Goal: Task Accomplishment & Management: Manage account settings

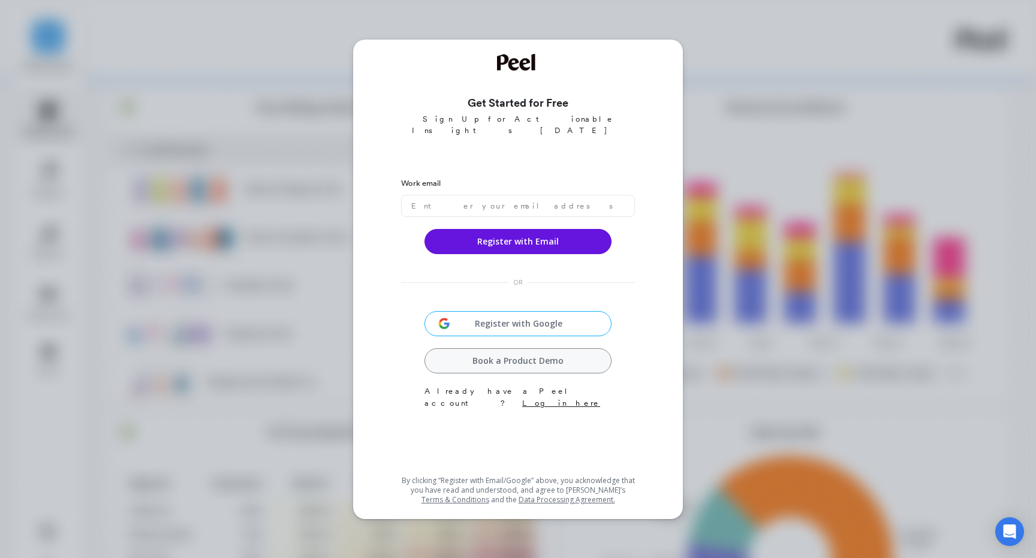
click at [684, 46] on div "Get Started for Free Sign Up for Actionable Insights [DATE] Work email Register…" at bounding box center [518, 279] width 1036 height 558
click at [481, 198] on input "email" at bounding box center [518, 206] width 234 height 22
click at [538, 307] on div "Work email Register with Email OR Register with Google Book a Product Demo Alre…" at bounding box center [518, 320] width 234 height 301
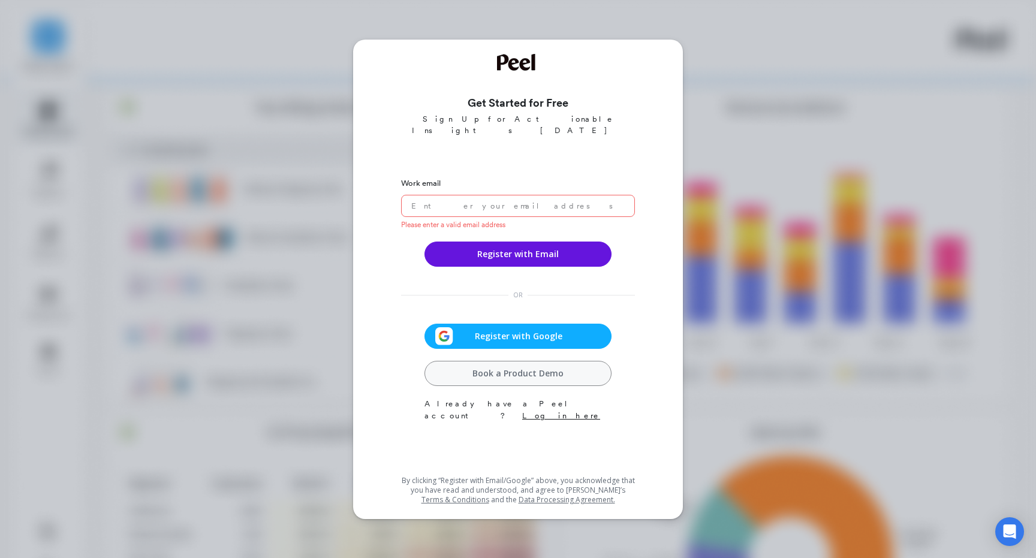
click at [533, 330] on span "Register with Google" at bounding box center [518, 336] width 131 height 12
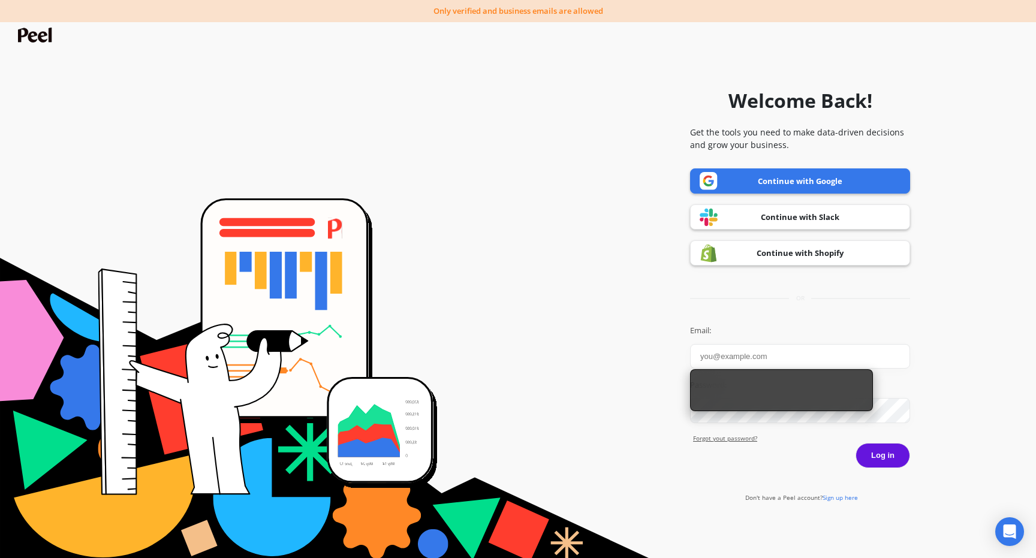
click at [811, 257] on link "Continue with Shopify" at bounding box center [800, 252] width 220 height 25
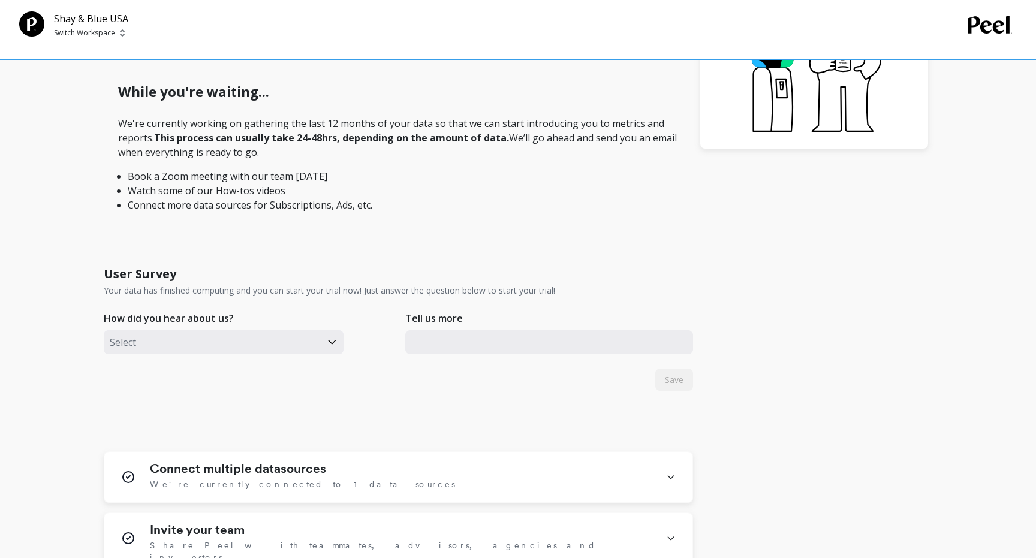
scroll to position [373, 0]
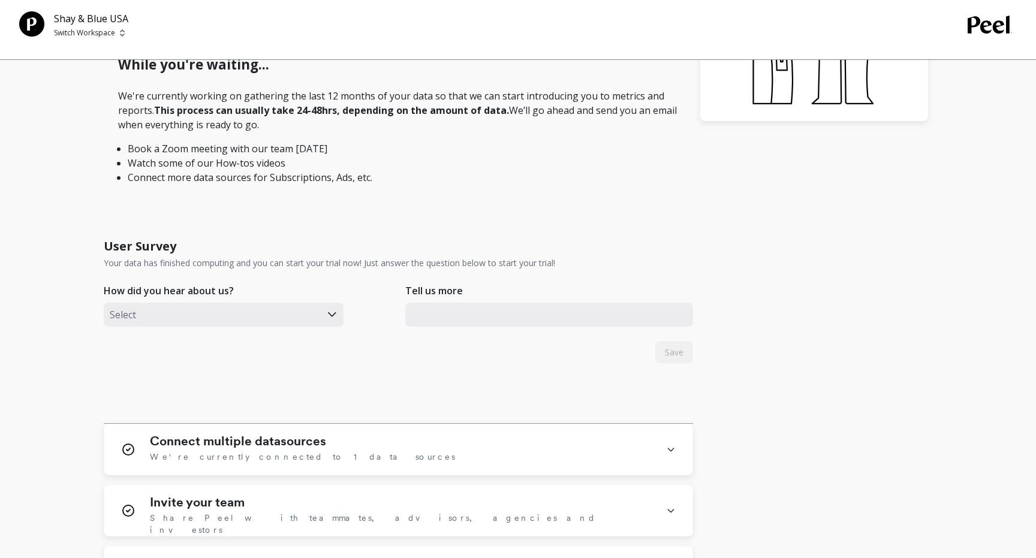
click at [292, 311] on div at bounding box center [212, 315] width 205 height 16
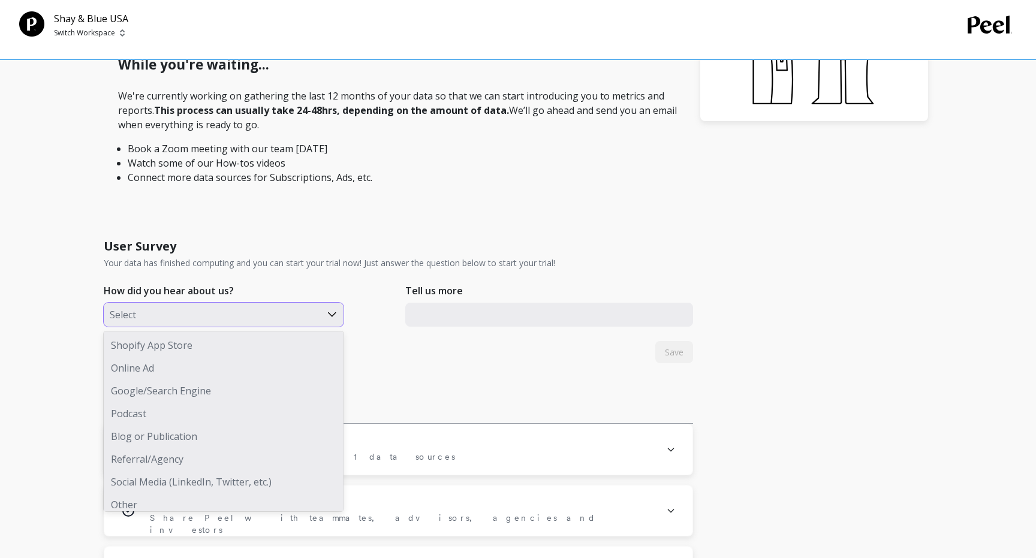
click at [159, 498] on div "Other" at bounding box center [224, 504] width 240 height 23
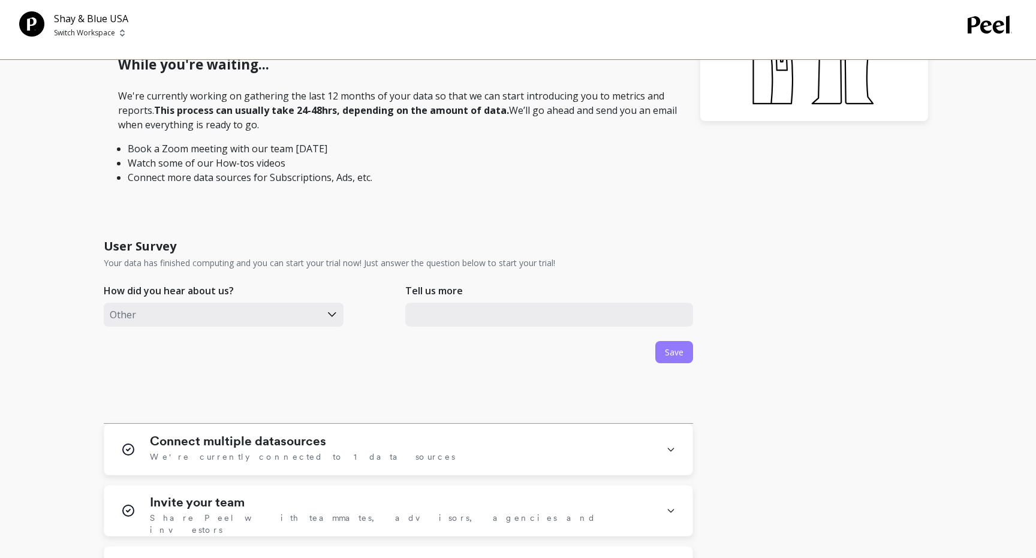
click at [673, 354] on span "Save" at bounding box center [674, 351] width 19 height 11
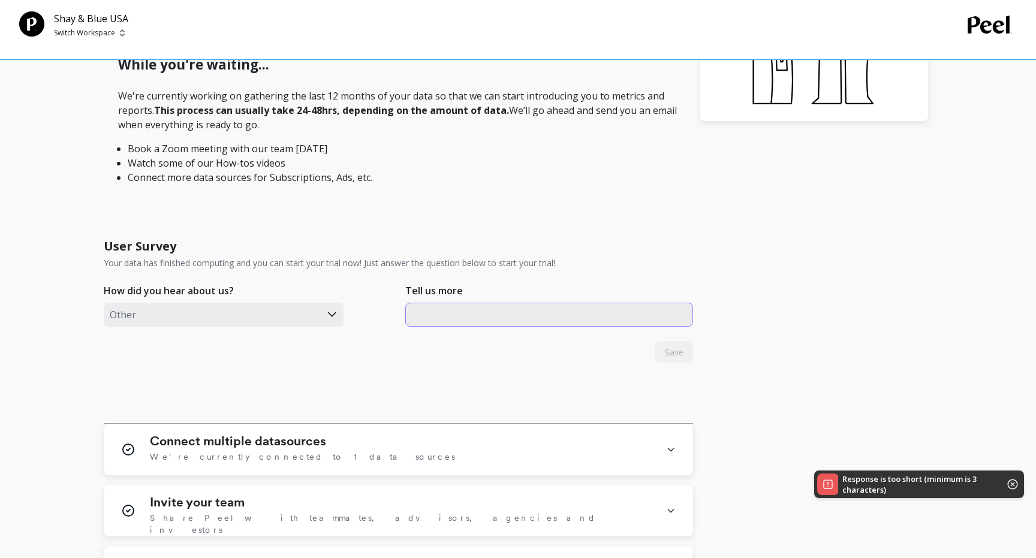
click at [605, 317] on input "text" at bounding box center [549, 315] width 288 height 24
type input "j"
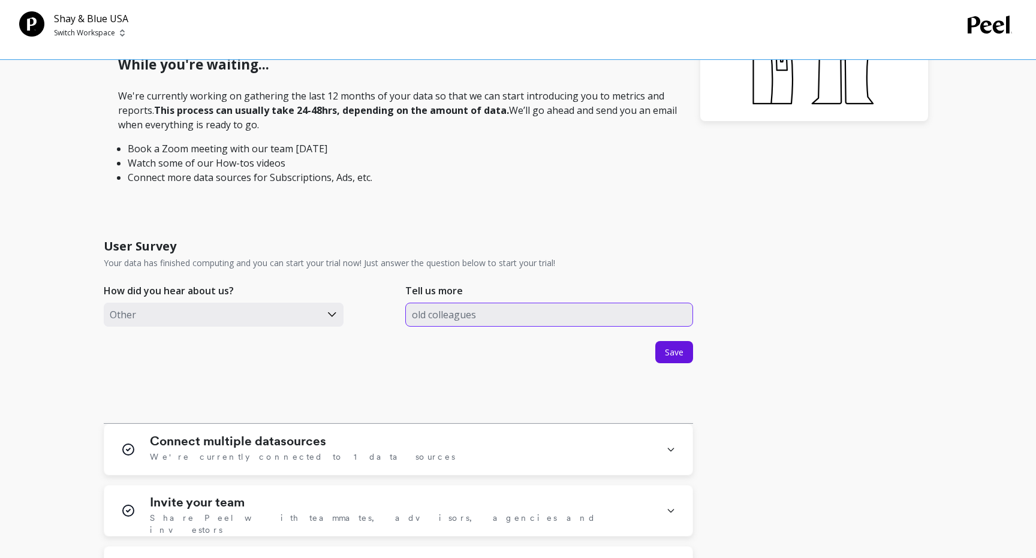
type input "old colleagues"
click at [295, 317] on div at bounding box center [212, 315] width 205 height 16
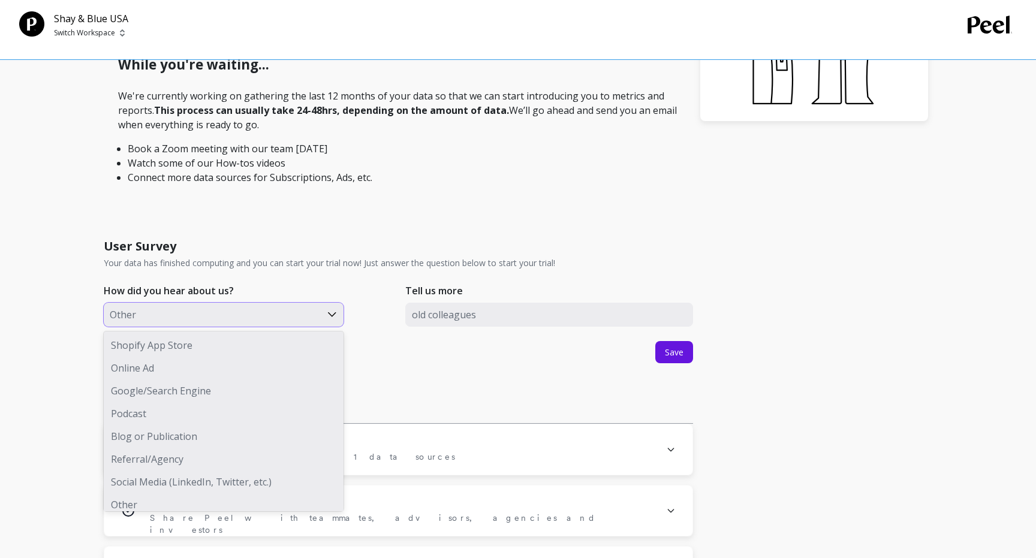
scroll to position [7, 0]
click at [689, 353] on button "Save" at bounding box center [674, 352] width 38 height 22
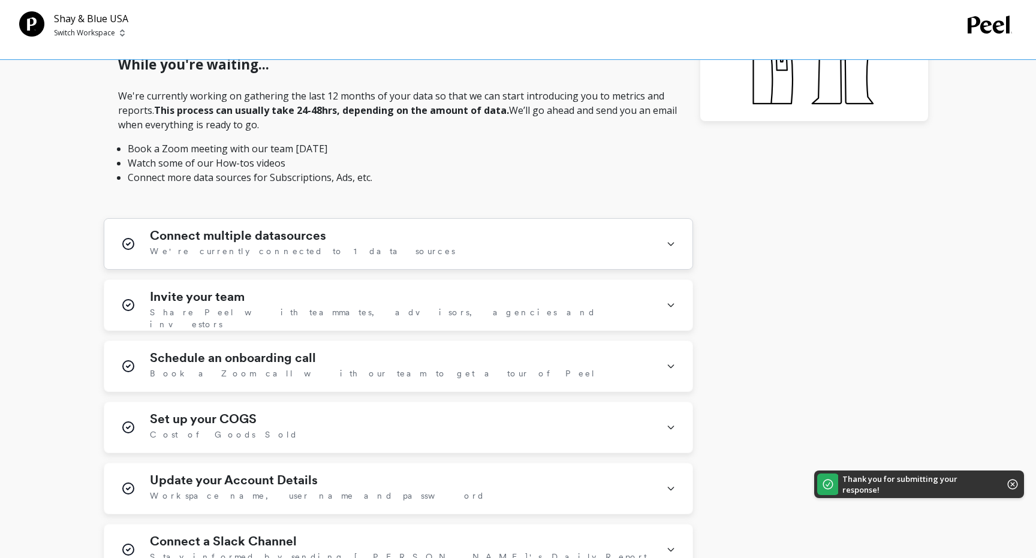
click at [623, 254] on div "Connect multiple datasources We're currently connected to 1 data sources" at bounding box center [401, 243] width 502 height 31
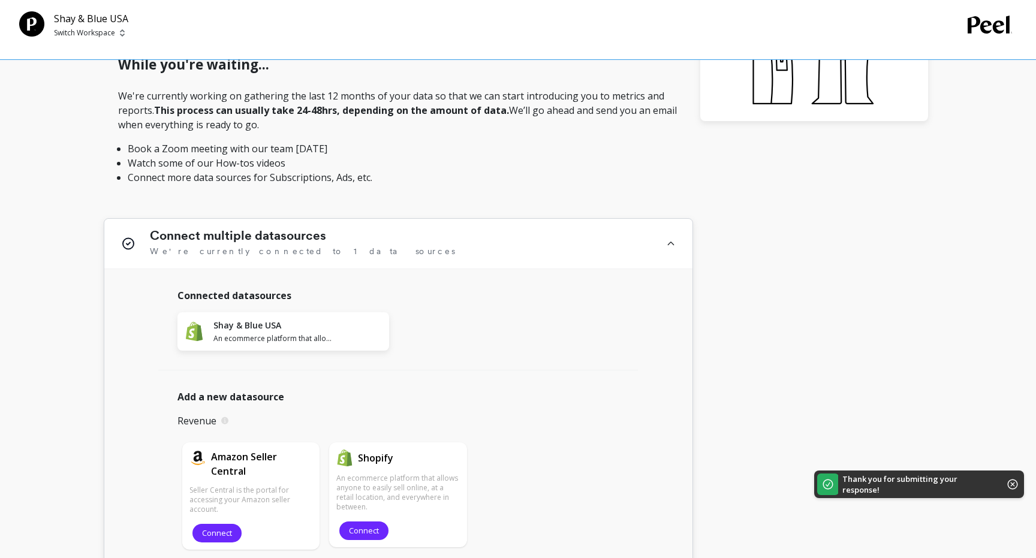
click at [621, 251] on div "Connect multiple datasources We're currently connected to 1 data sources" at bounding box center [401, 243] width 502 height 31
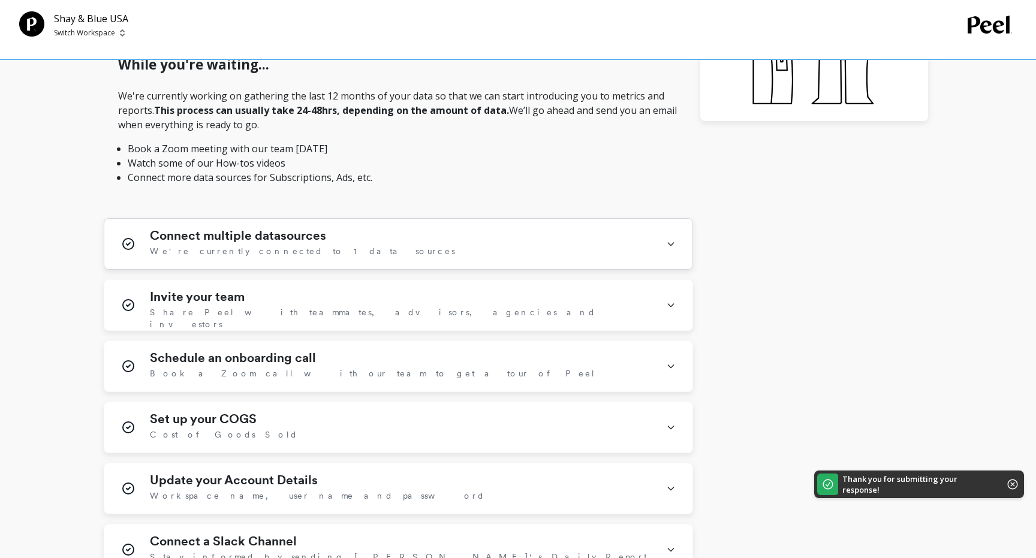
click at [578, 259] on div "Connect multiple datasources We're currently connected to 1 data sources" at bounding box center [398, 244] width 588 height 50
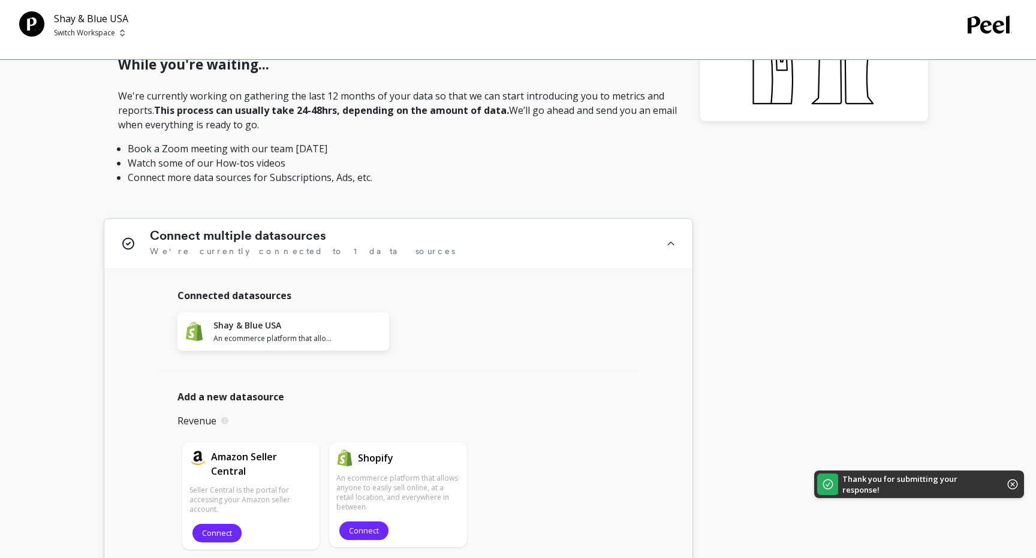
click at [334, 330] on div "Shay & Blue USA An ecommerce platform that allows anyone to easily sell online,…" at bounding box center [283, 331] width 212 height 38
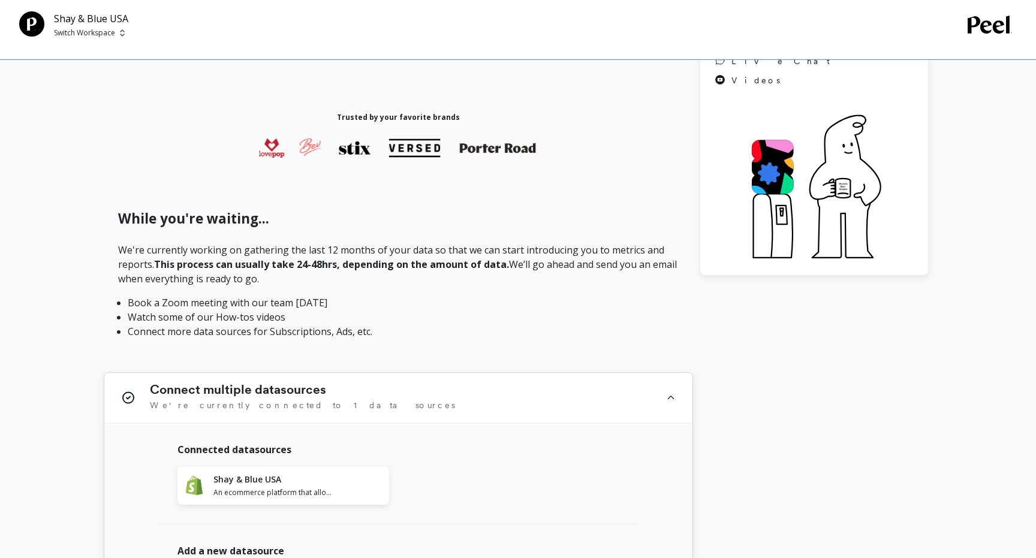
scroll to position [0, 0]
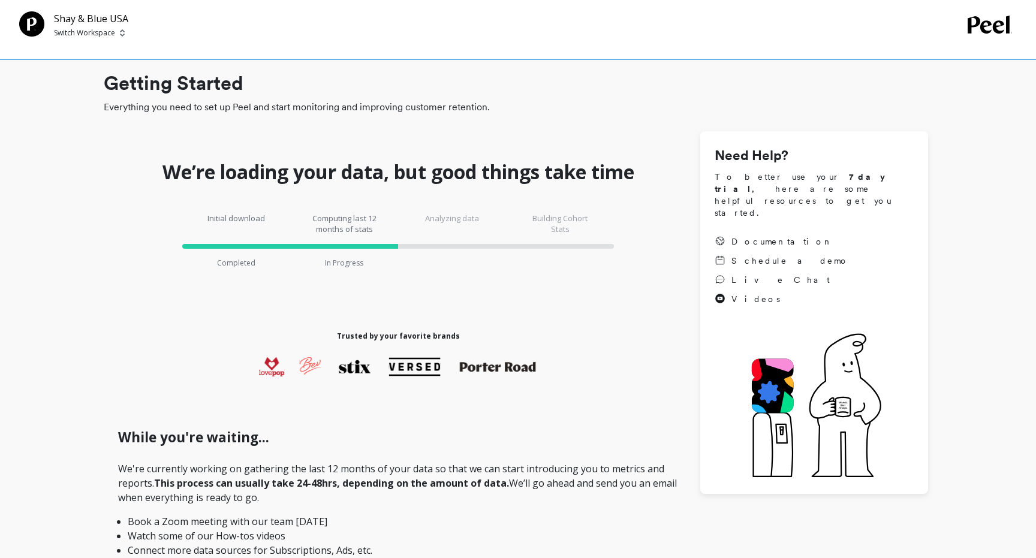
click at [523, 267] on div "Building Cohort Stats" at bounding box center [560, 240] width 108 height 55
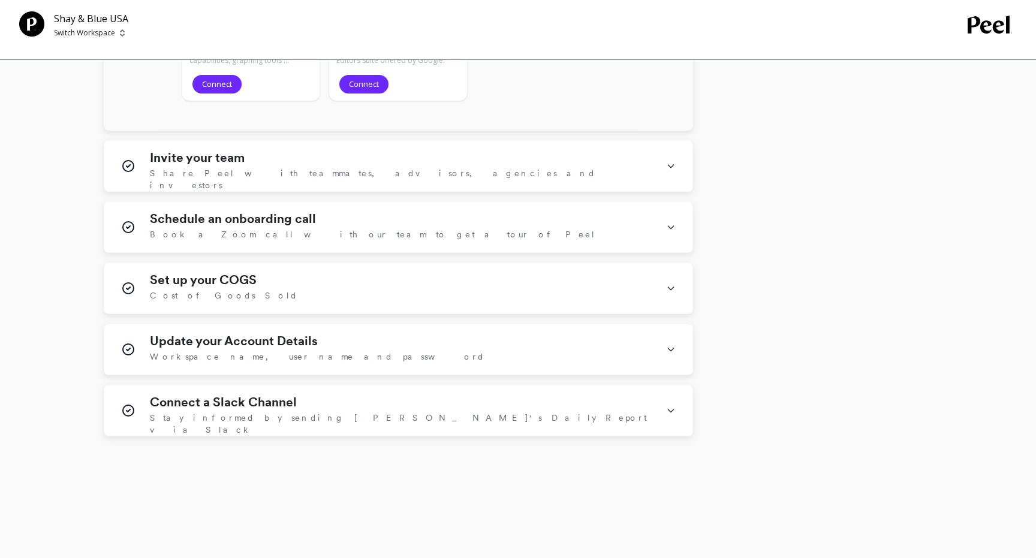
scroll to position [1933, 0]
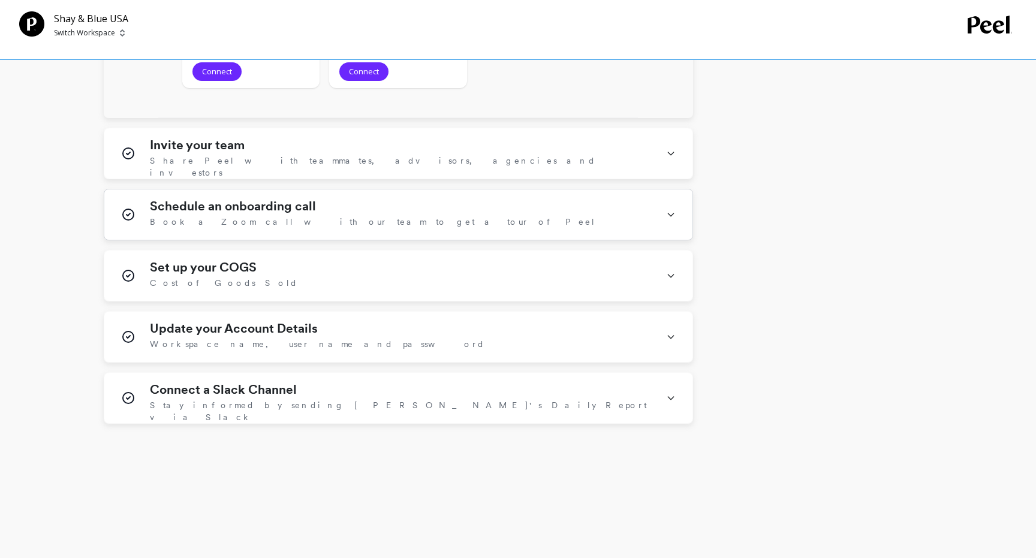
click at [342, 219] on div "Schedule an onboarding call Book a Zoom call with our team to get a tour of Peel" at bounding box center [401, 214] width 502 height 31
click at [458, 212] on div "Schedule an onboarding call Book a Zoom call with our team to get a tour of Peel" at bounding box center [401, 214] width 502 height 31
click at [337, 278] on div "Set up your COGS Cost of Goods Sold" at bounding box center [401, 275] width 502 height 31
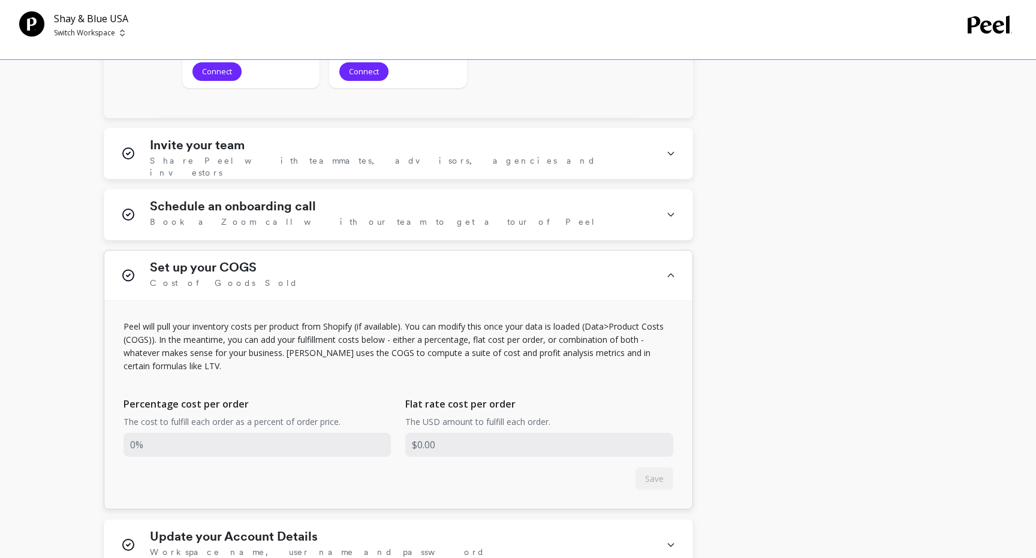
click at [337, 278] on div "Set up your COGS Cost of Goods Sold" at bounding box center [401, 275] width 502 height 31
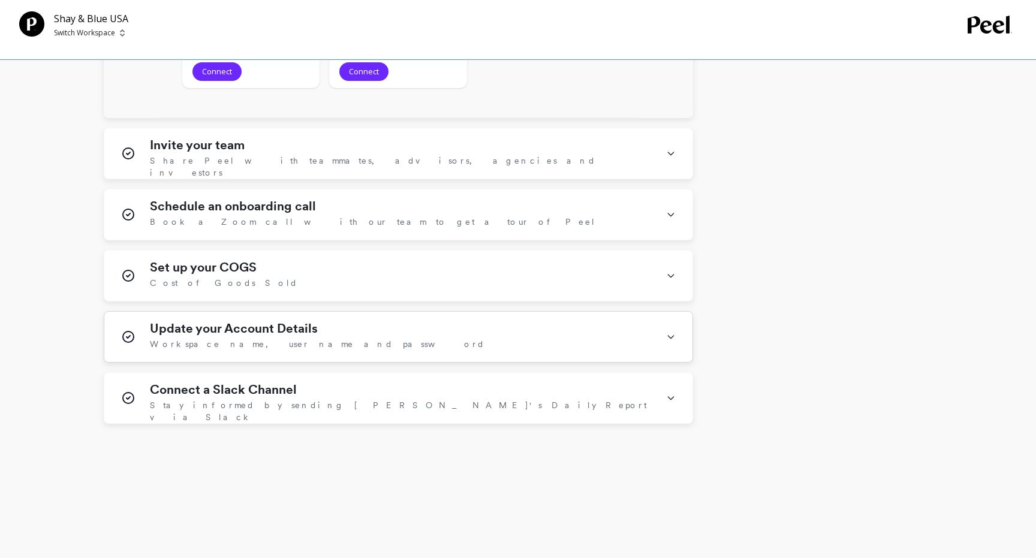
click at [327, 338] on div "Update your Account Details Workspace name, user name and password" at bounding box center [401, 336] width 502 height 31
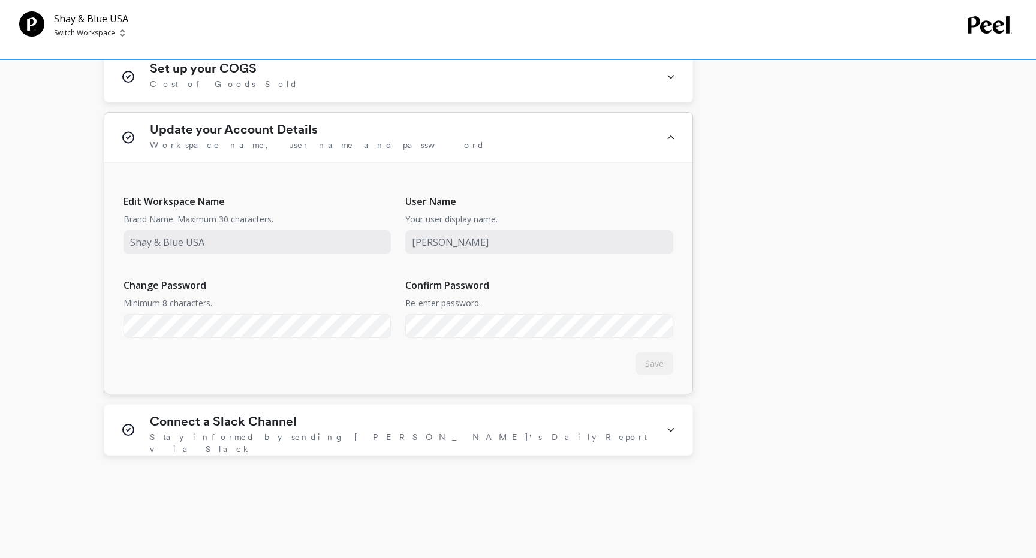
scroll to position [2150, 0]
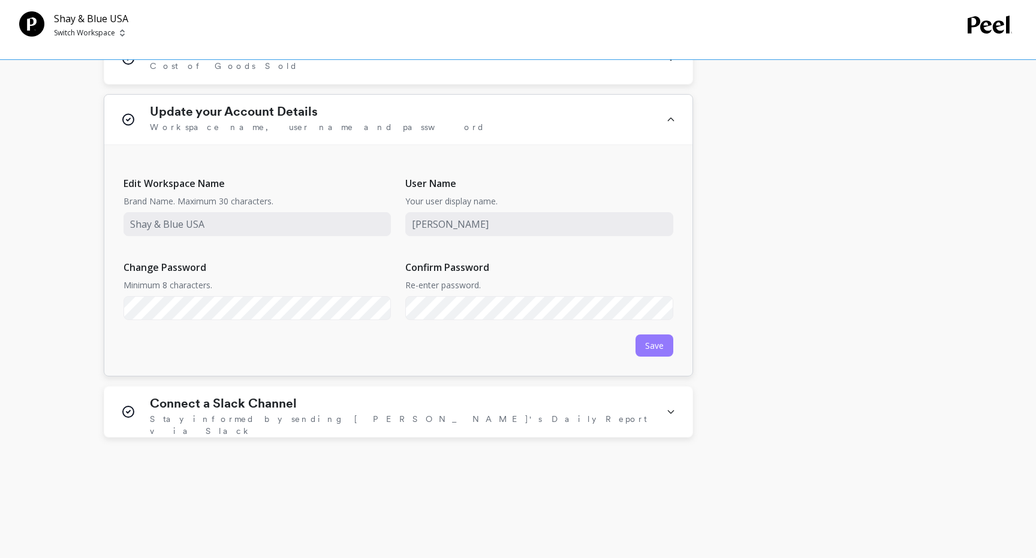
click at [664, 343] on button "Save" at bounding box center [654, 345] width 38 height 22
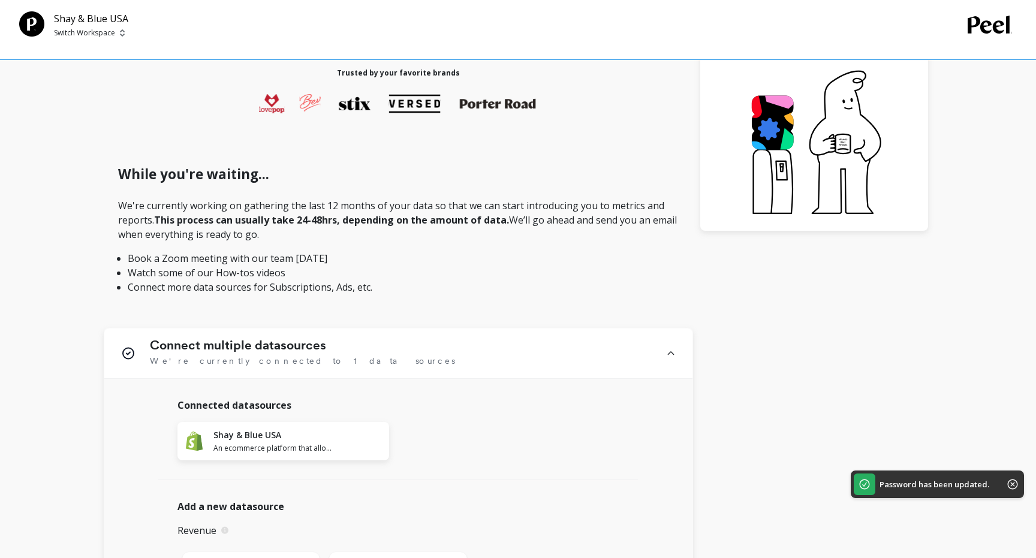
scroll to position [308, 0]
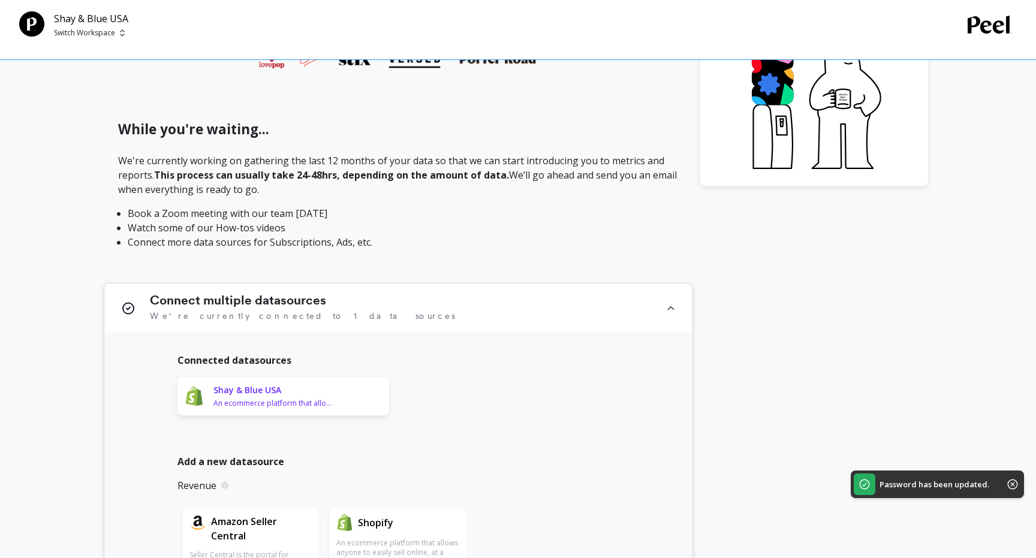
click at [230, 399] on span "An ecommerce platform that allows anyone to easily sell online, at a retail loc…" at bounding box center [272, 404] width 119 height 10
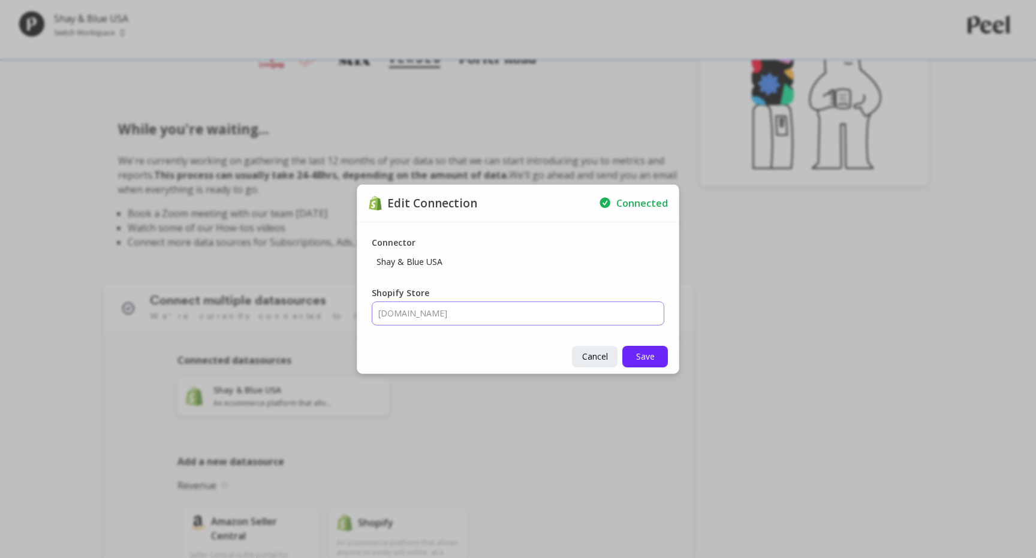
click at [521, 315] on input "shay-blue-usd.myshopify.com" at bounding box center [518, 313] width 292 height 24
click at [649, 355] on span "Save" at bounding box center [645, 356] width 19 height 11
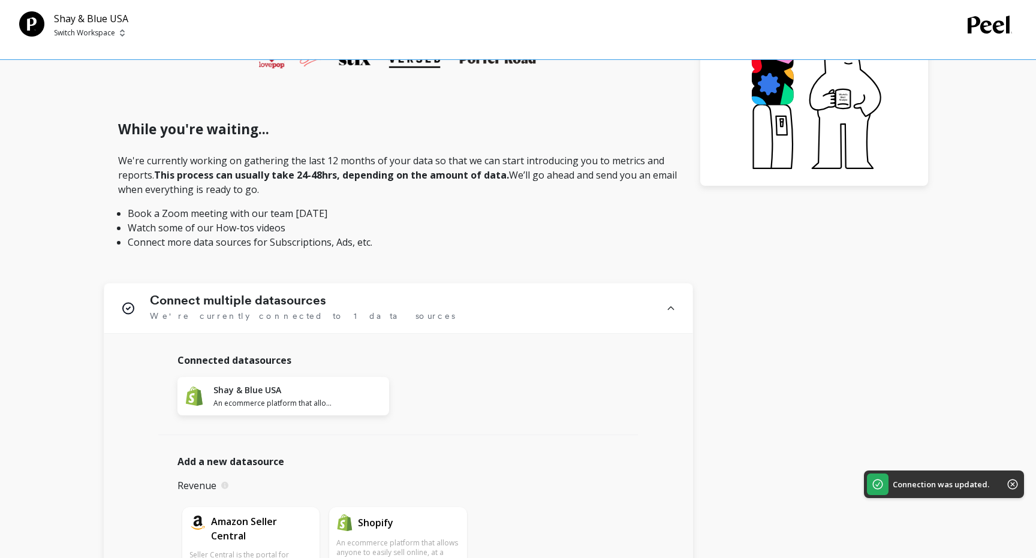
scroll to position [0, 0]
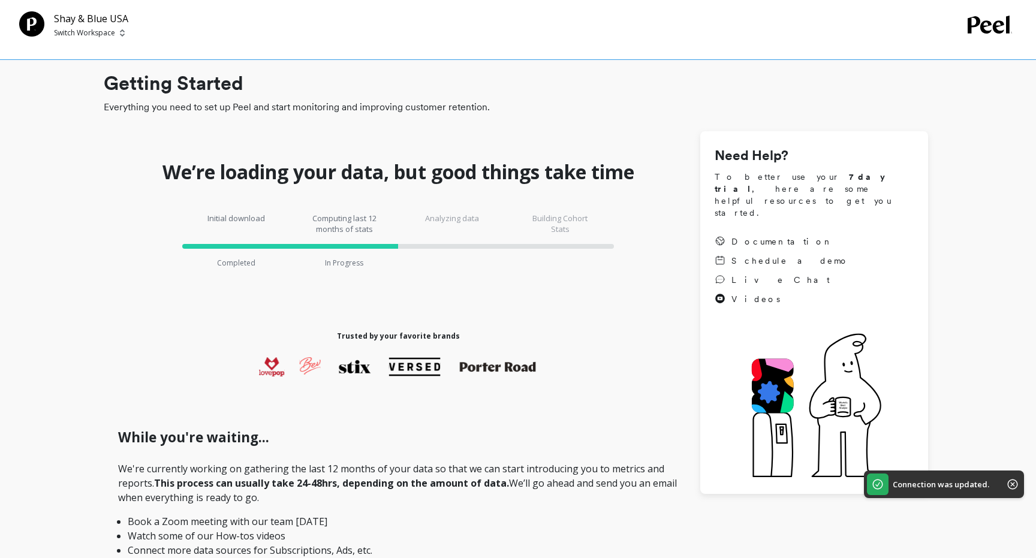
click at [90, 27] on div "Shay & Blue USA Switch Workspace" at bounding box center [91, 24] width 74 height 27
click at [362, 268] on div "Initial download Completed Computing last 12 months of stats In Progress Analyz…" at bounding box center [398, 240] width 589 height 91
click at [482, 258] on div "Analyzing data" at bounding box center [452, 240] width 108 height 55
click at [361, 250] on div "Computing last 12 months of stats In Progress" at bounding box center [344, 240] width 108 height 55
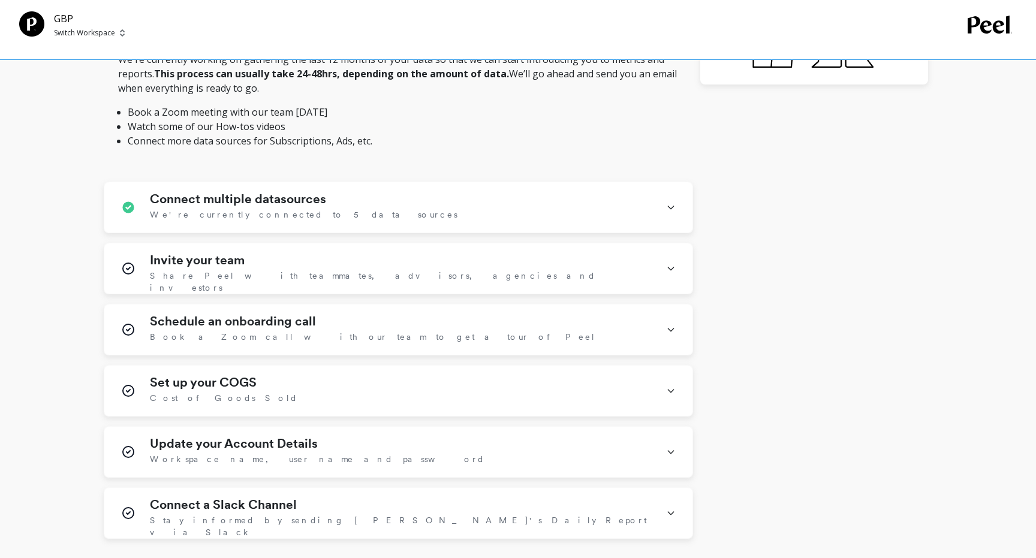
scroll to position [410, 0]
click at [671, 194] on icon at bounding box center [671, 206] width 10 height 31
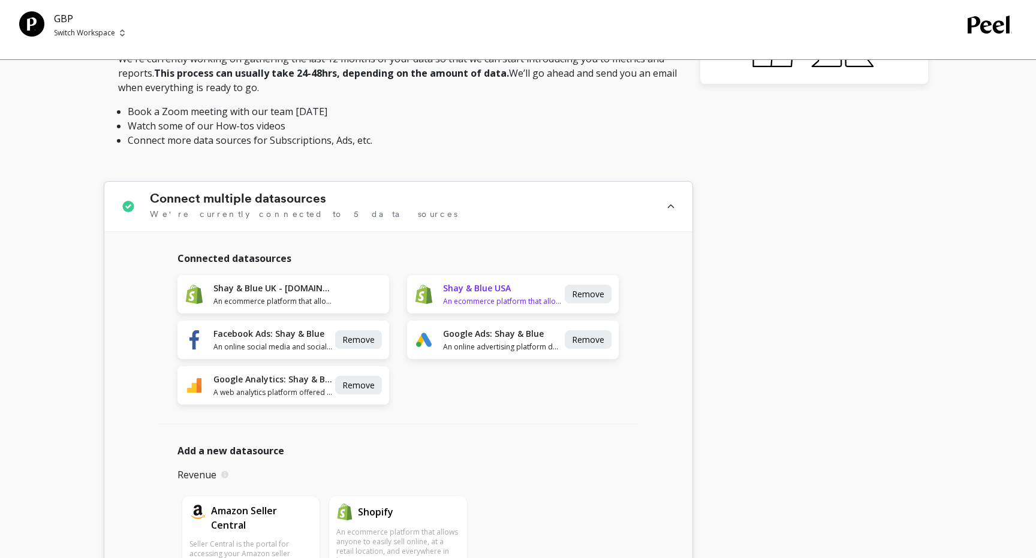
click at [519, 303] on span "An ecommerce platform that allows anyone to easily sell online, at a retail loc…" at bounding box center [502, 302] width 119 height 10
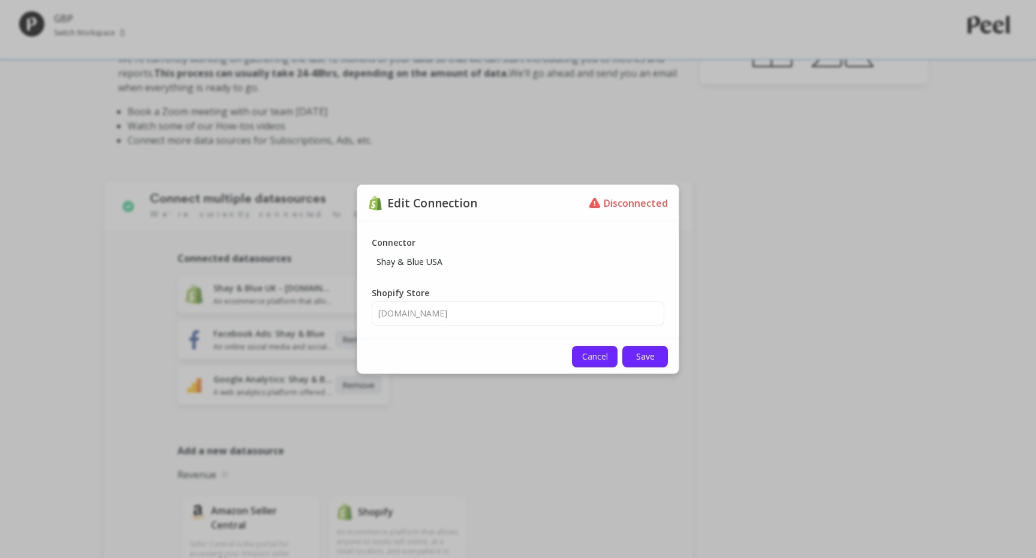
click at [579, 363] on button "Cancel" at bounding box center [595, 357] width 46 height 22
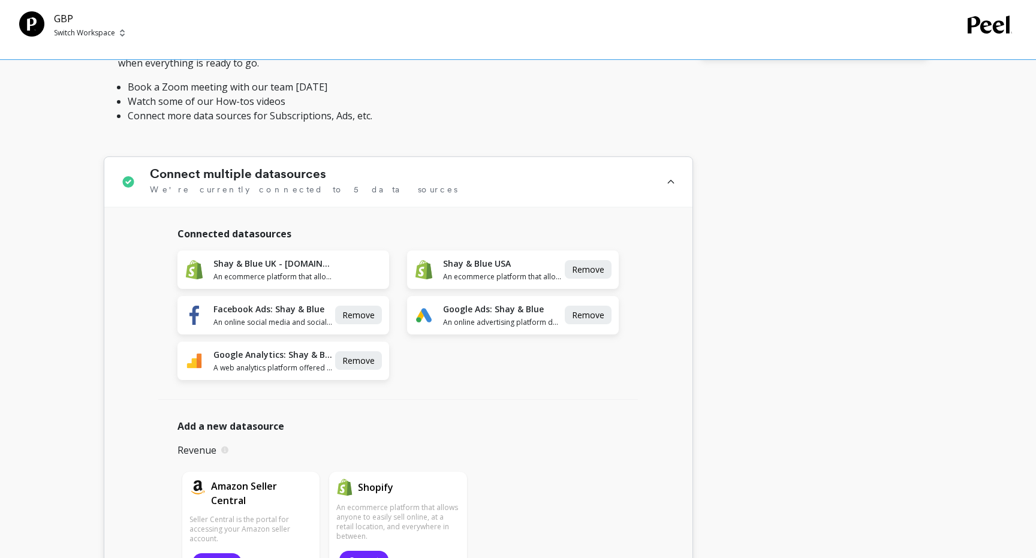
scroll to position [379, 0]
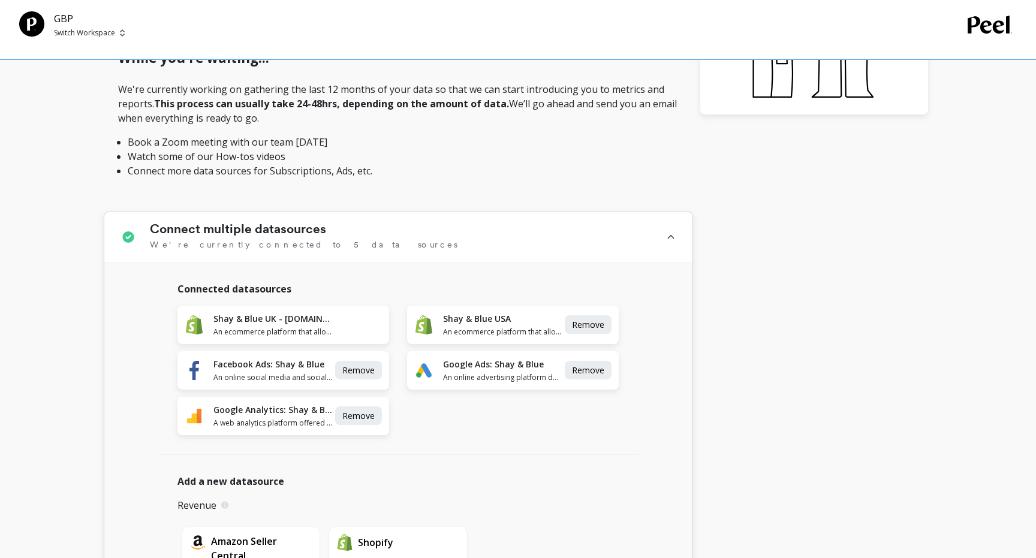
click at [666, 236] on icon at bounding box center [671, 237] width 10 height 31
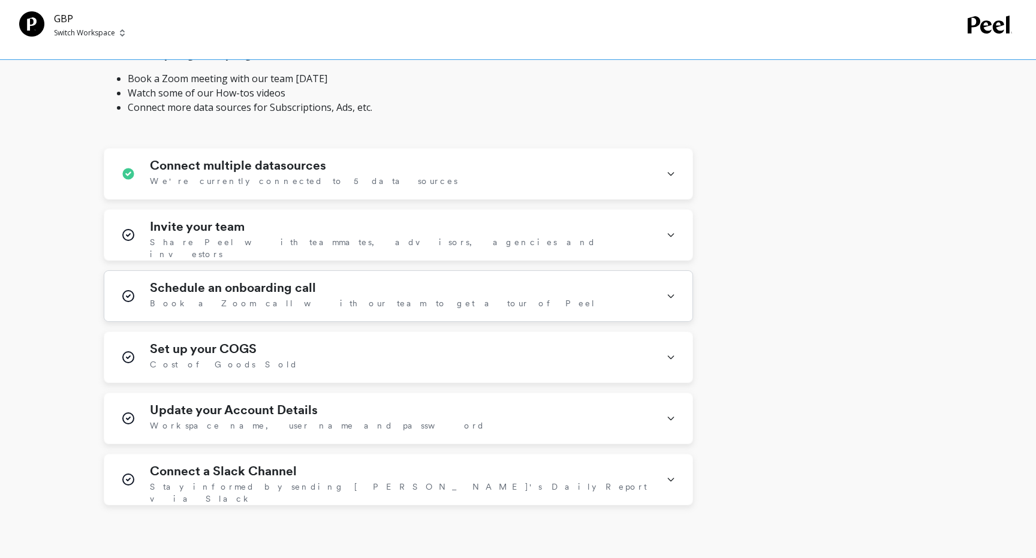
scroll to position [447, 0]
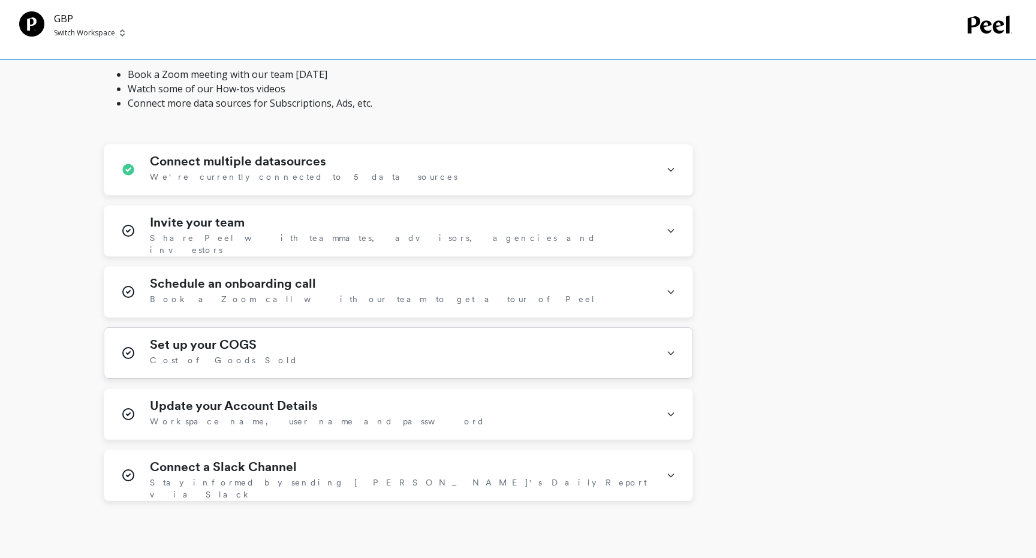
click at [489, 359] on div "Set up your COGS Cost of Goods Sold" at bounding box center [401, 352] width 502 height 31
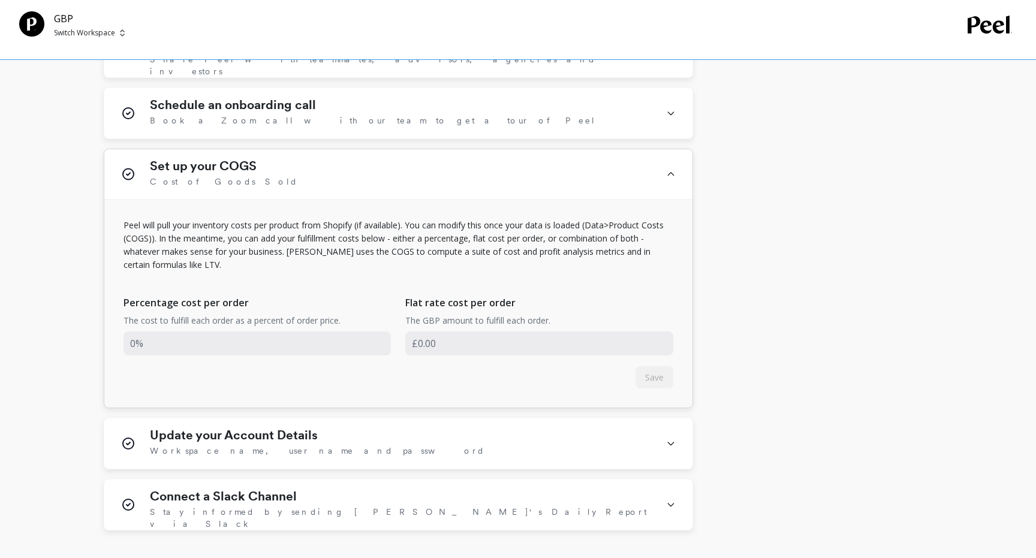
scroll to position [647, 0]
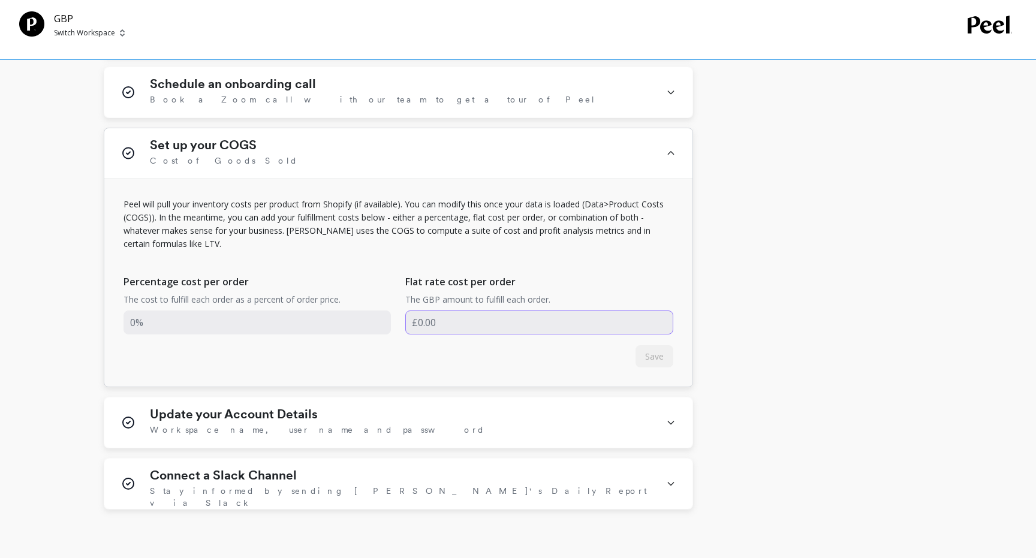
click at [448, 326] on input "input" at bounding box center [539, 322] width 268 height 24
click at [281, 327] on input "input" at bounding box center [257, 322] width 268 height 24
click at [210, 427] on span "Workspace name, user name and password" at bounding box center [317, 430] width 335 height 12
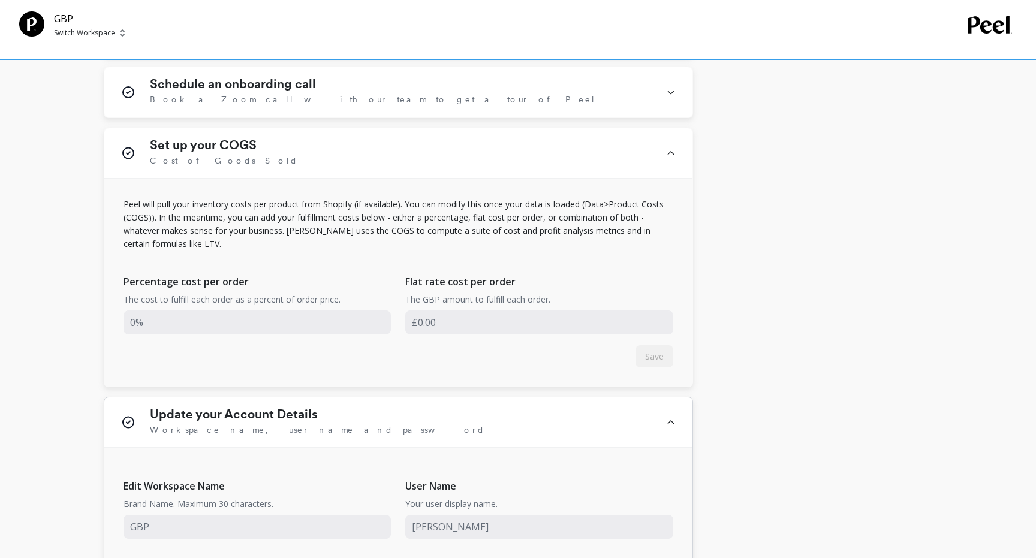
click at [210, 427] on span "Workspace name, user name and password" at bounding box center [317, 430] width 335 height 12
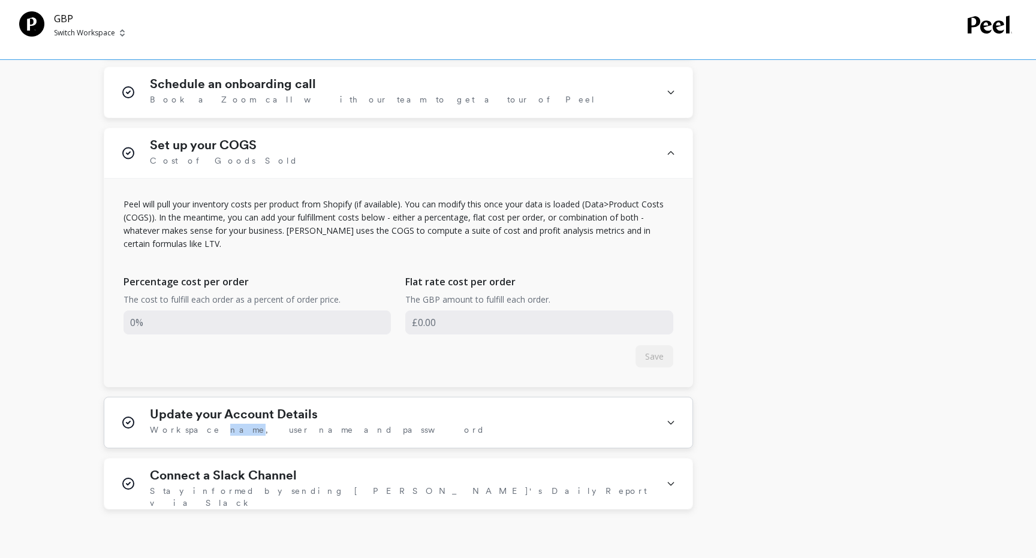
click at [210, 427] on span "Workspace name, user name and password" at bounding box center [317, 430] width 335 height 12
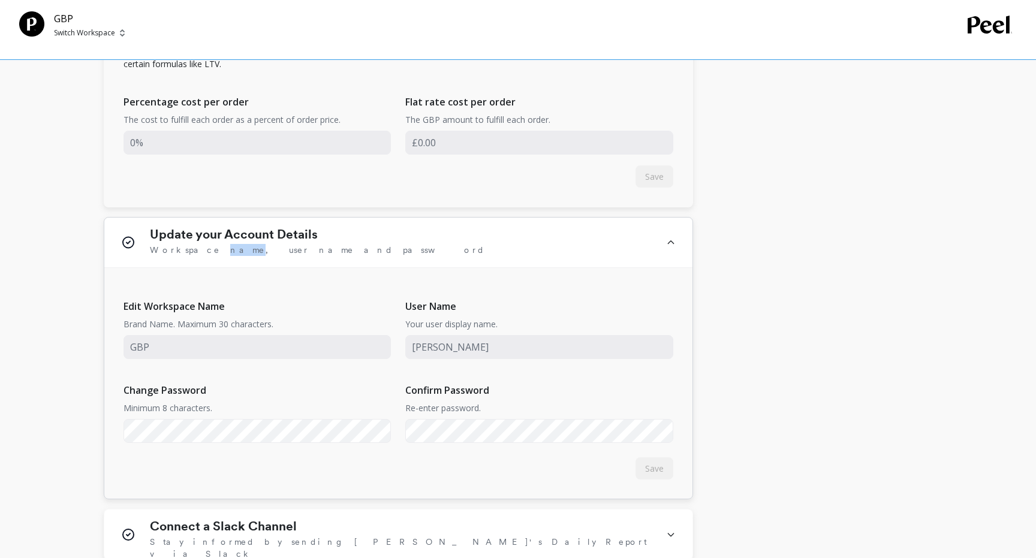
scroll to position [963, 0]
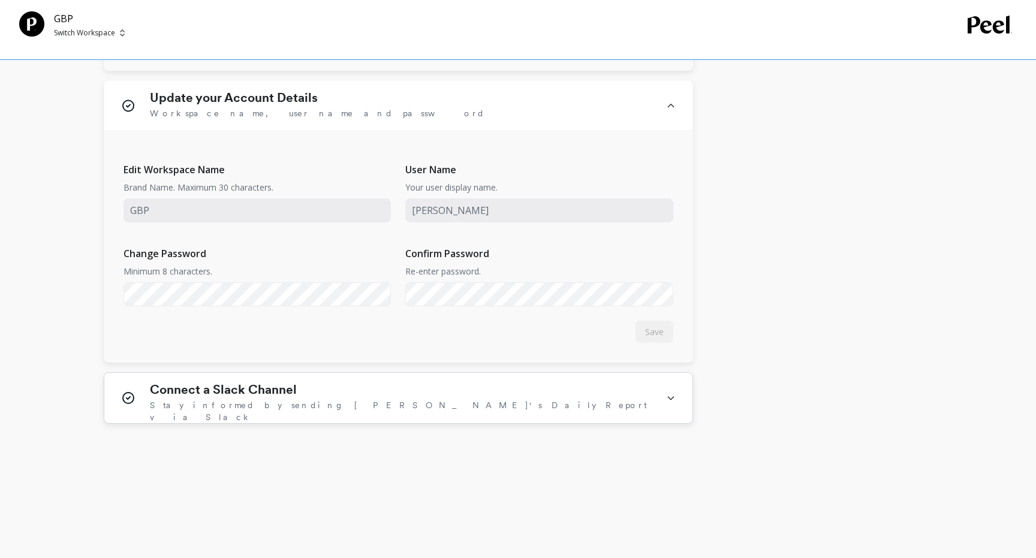
click at [233, 397] on div "Connect a Slack Channel Stay informed by sending Peel's Daily Report via Slack" at bounding box center [401, 397] width 502 height 31
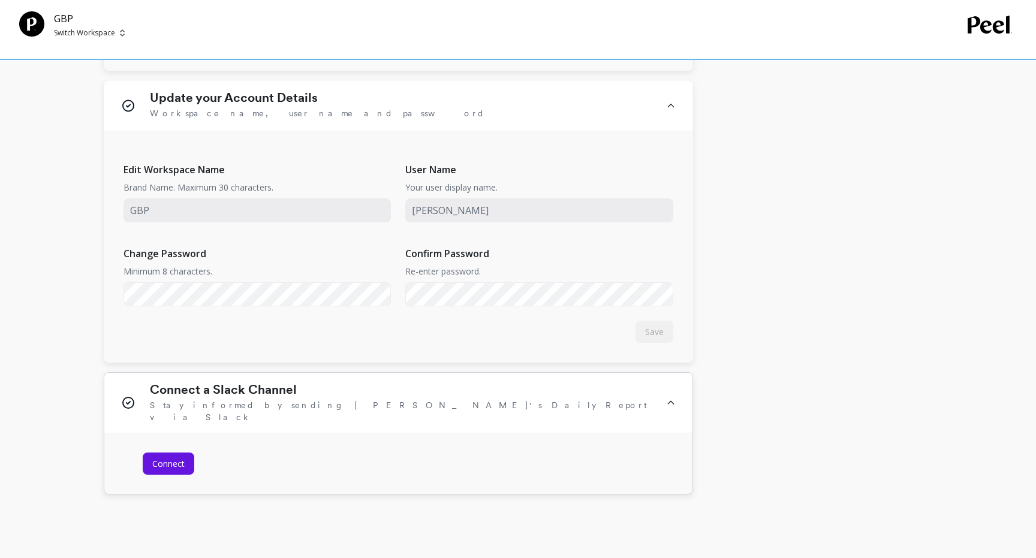
click at [233, 397] on div "Connect a Slack Channel Stay informed by sending Peel's Daily Report via Slack" at bounding box center [401, 402] width 502 height 41
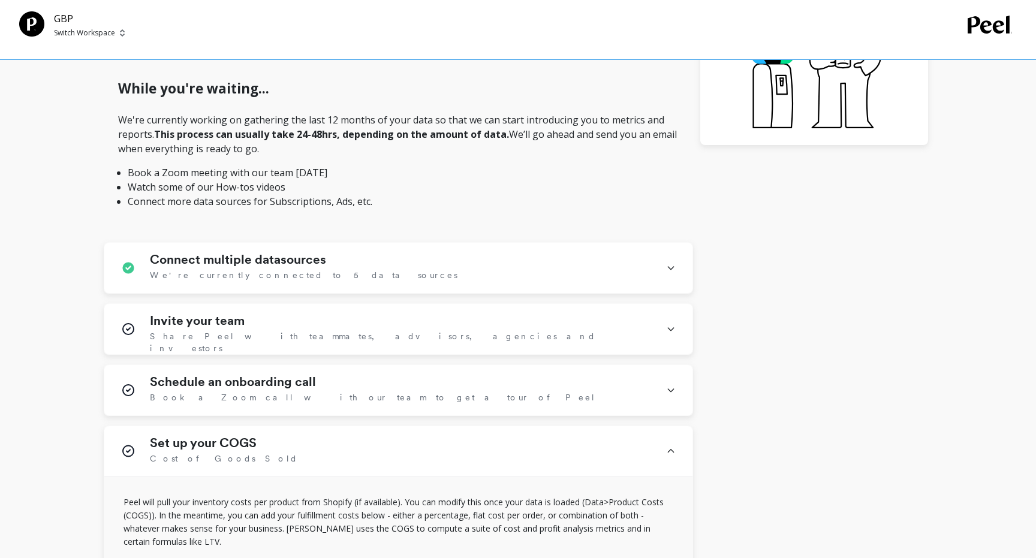
scroll to position [0, 0]
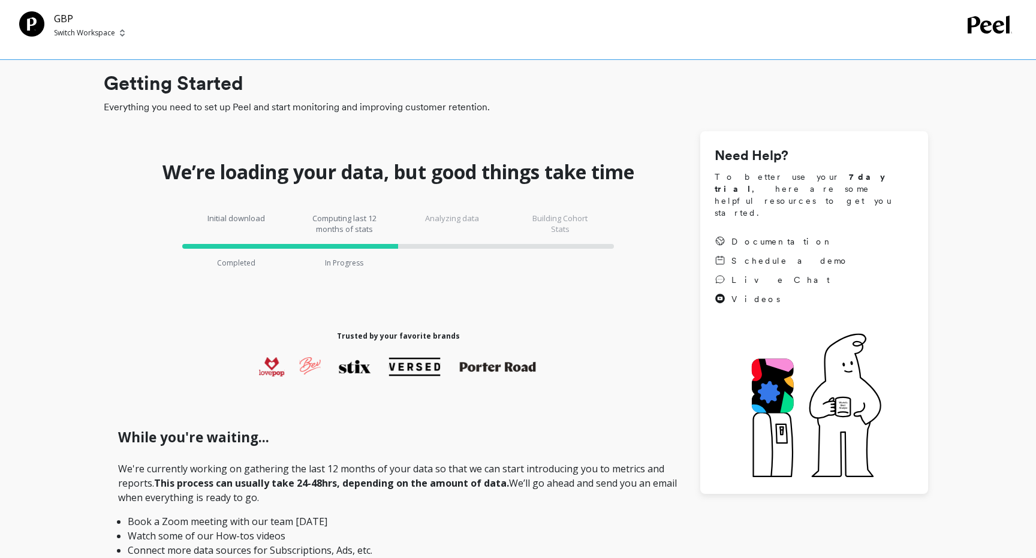
click at [72, 33] on p "Switch Workspace" at bounding box center [84, 33] width 61 height 10
click at [128, 115] on p "Shay & Blue USA" at bounding box center [119, 113] width 66 height 12
